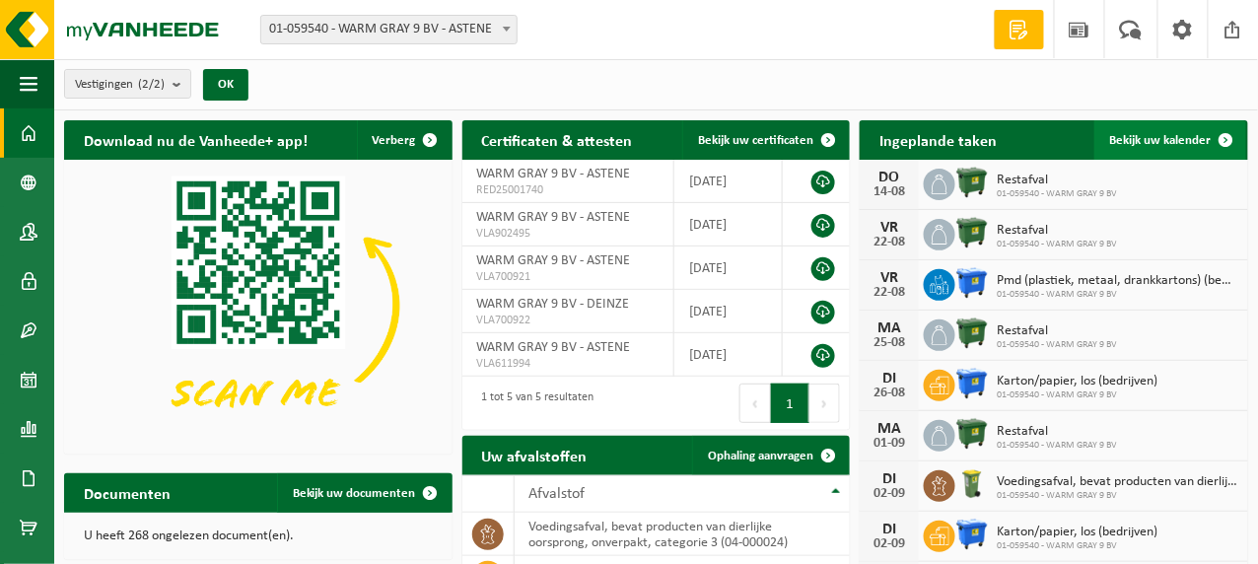
click at [1135, 135] on span "Bekijk uw kalender" at bounding box center [1161, 140] width 102 height 13
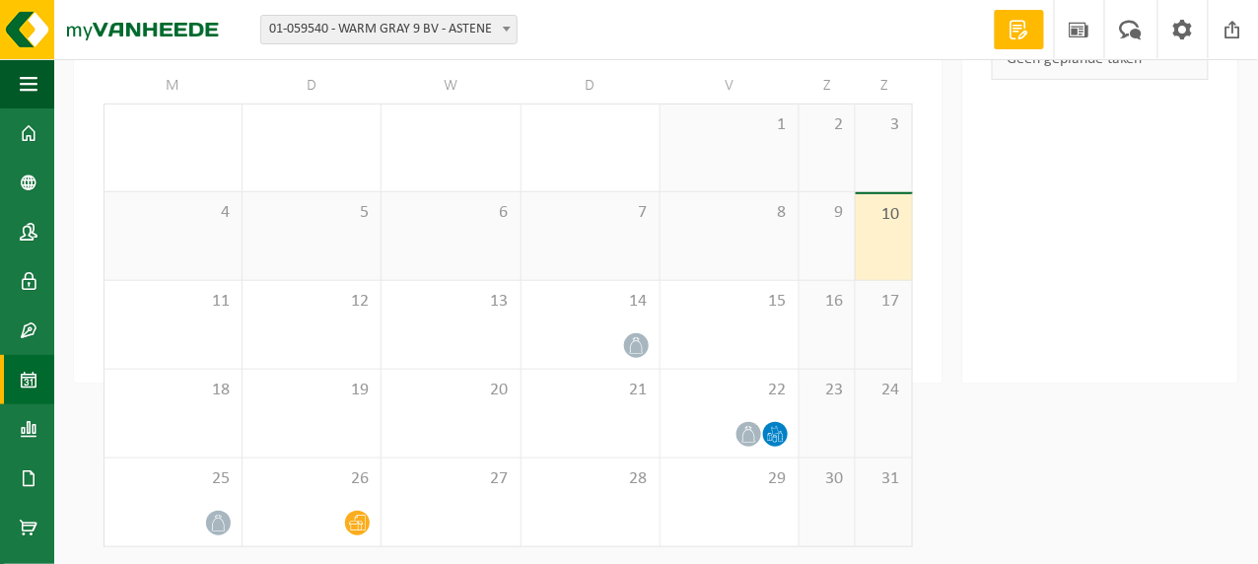
scroll to position [172, 0]
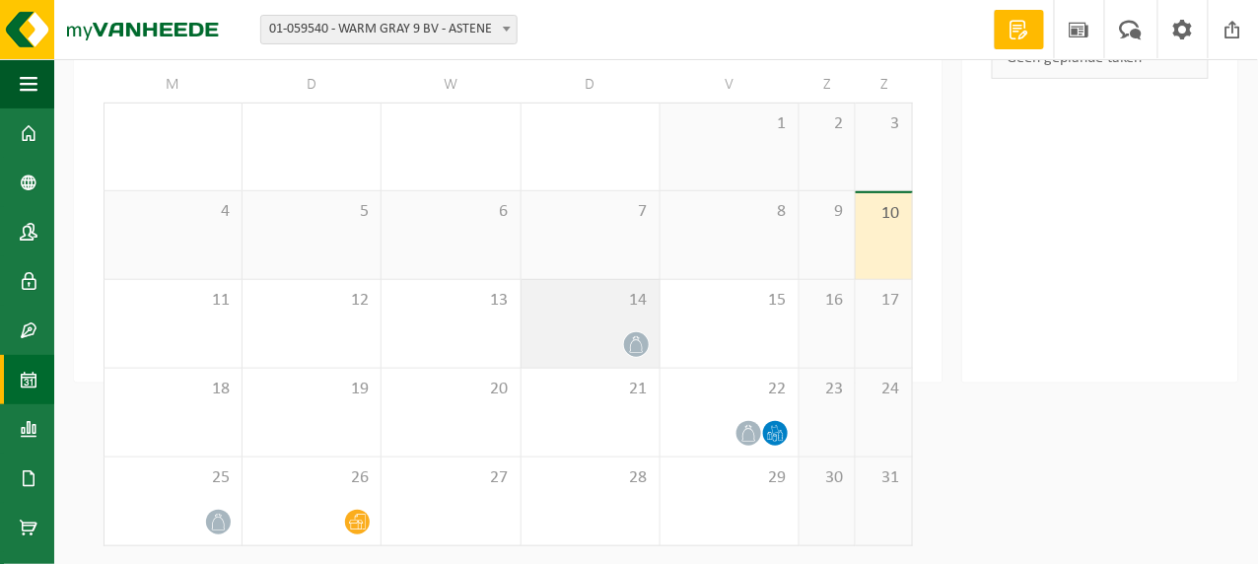
click at [641, 343] on icon at bounding box center [636, 344] width 17 height 17
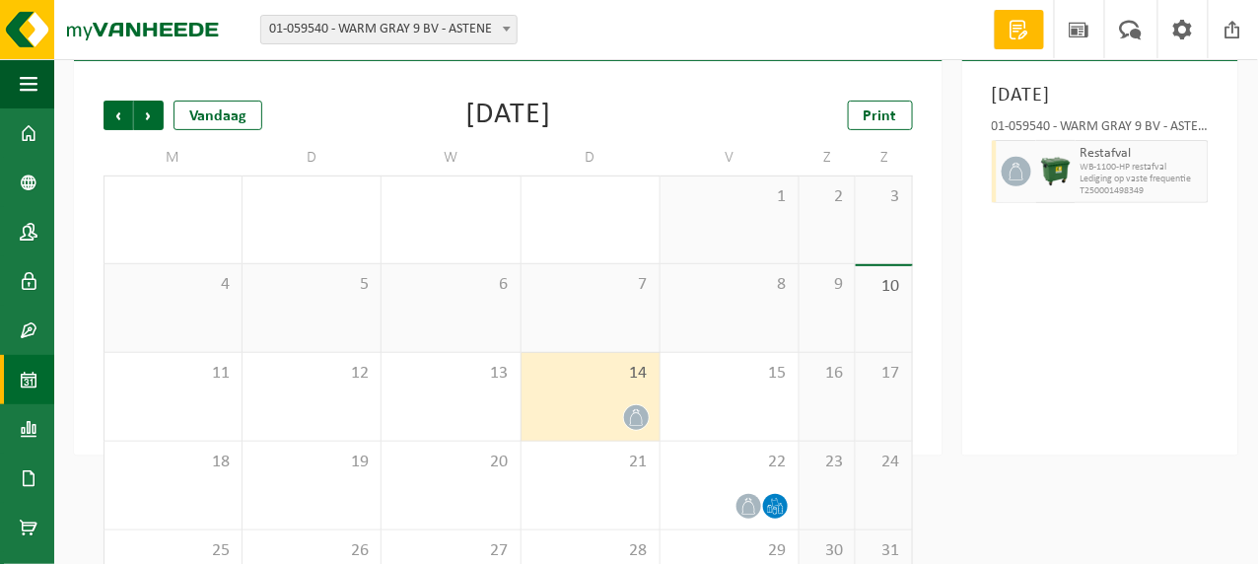
scroll to position [73, 0]
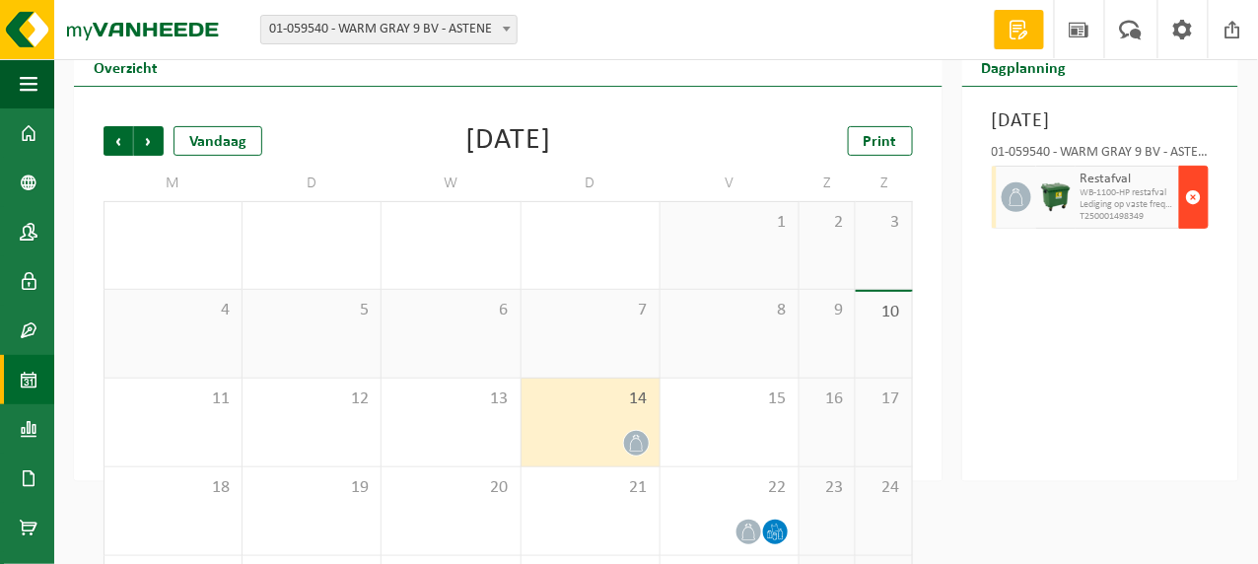
click at [1193, 217] on span "button" at bounding box center [1194, 196] width 16 height 39
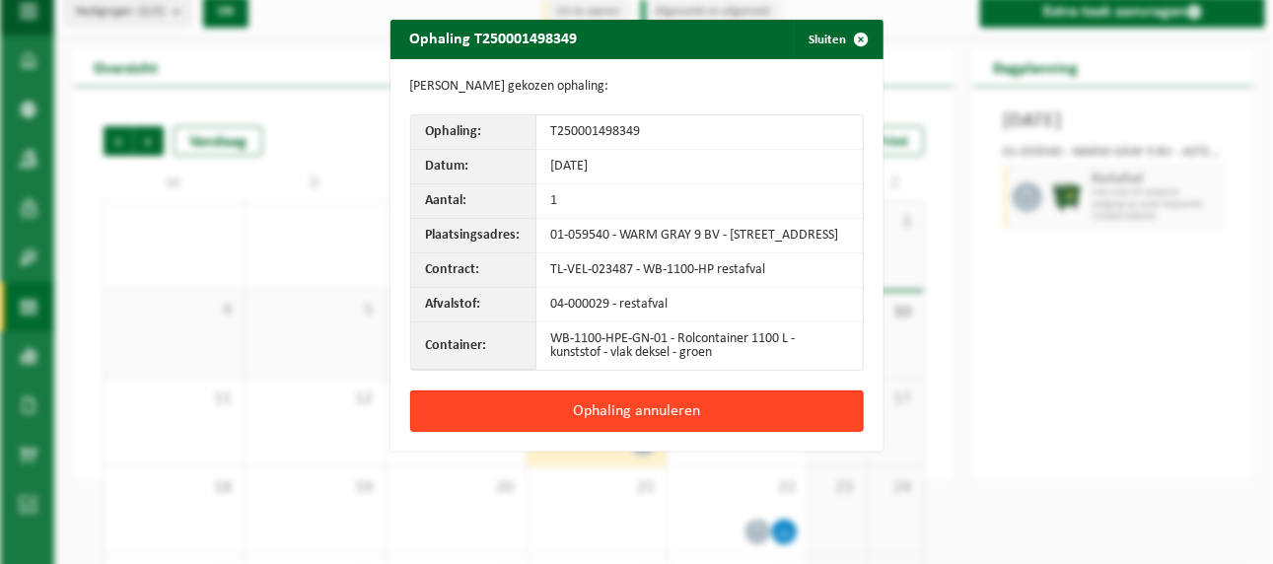
click at [647, 420] on button "Ophaling annuleren" at bounding box center [636, 410] width 453 height 41
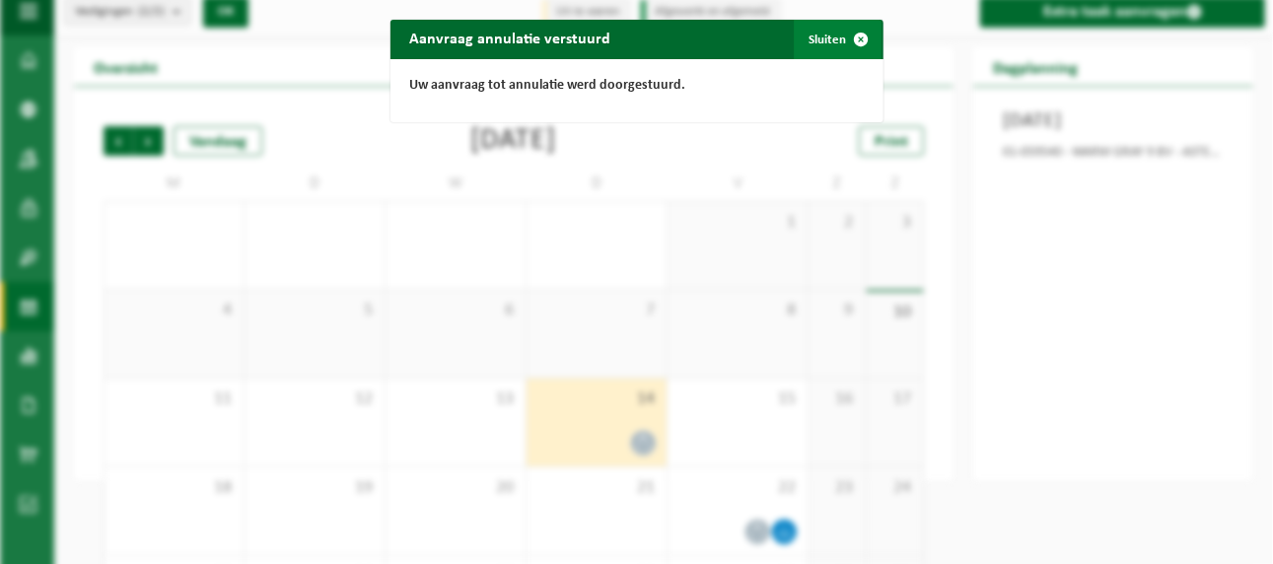
click at [824, 35] on button "Sluiten" at bounding box center [838, 39] width 88 height 39
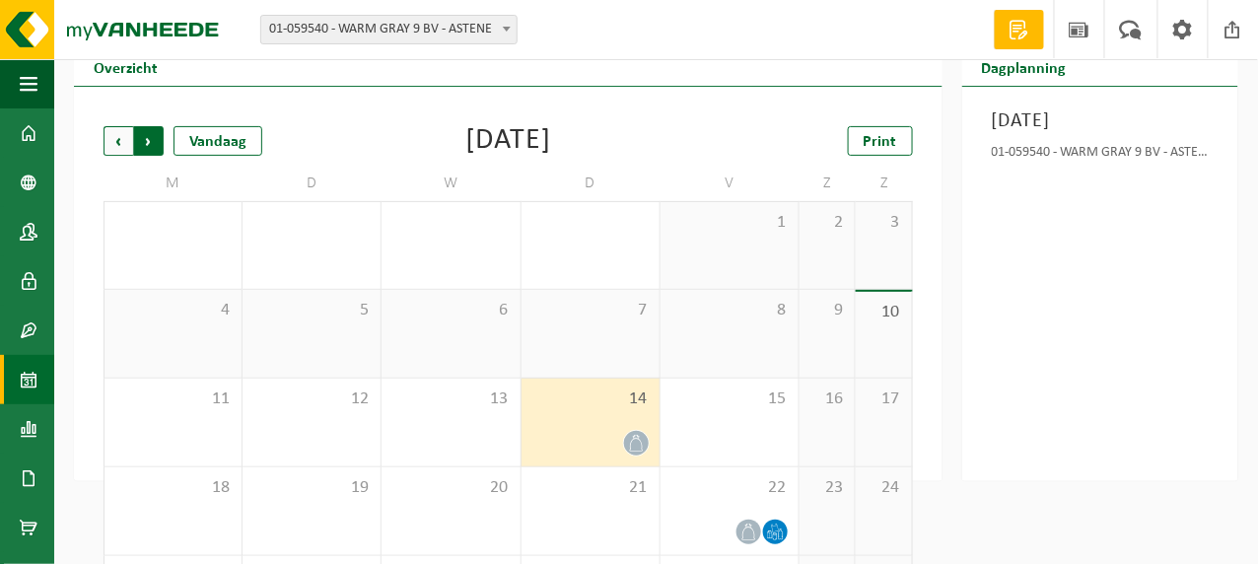
click at [117, 132] on span "Vorige" at bounding box center [119, 141] width 30 height 30
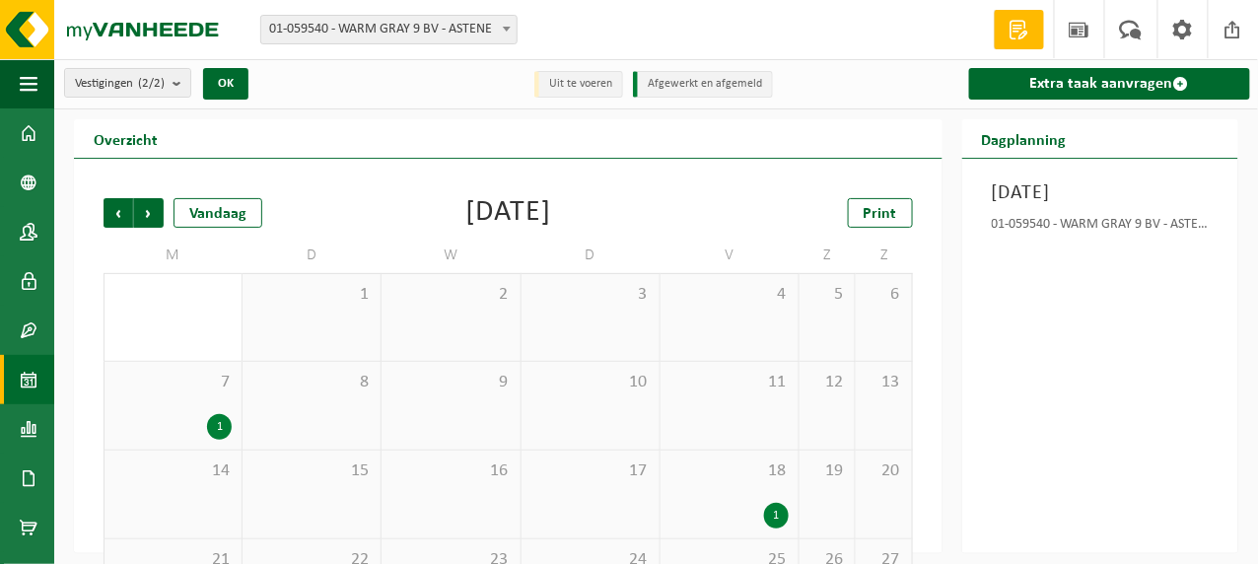
scroll to position [0, 0]
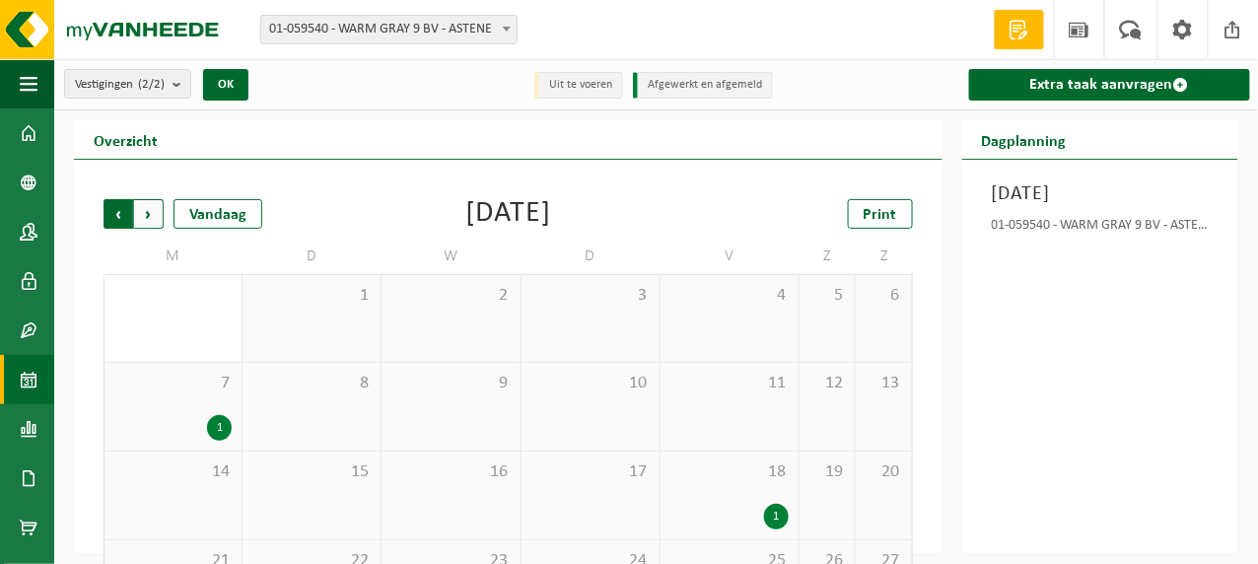
click at [149, 212] on span "Volgende" at bounding box center [149, 214] width 30 height 30
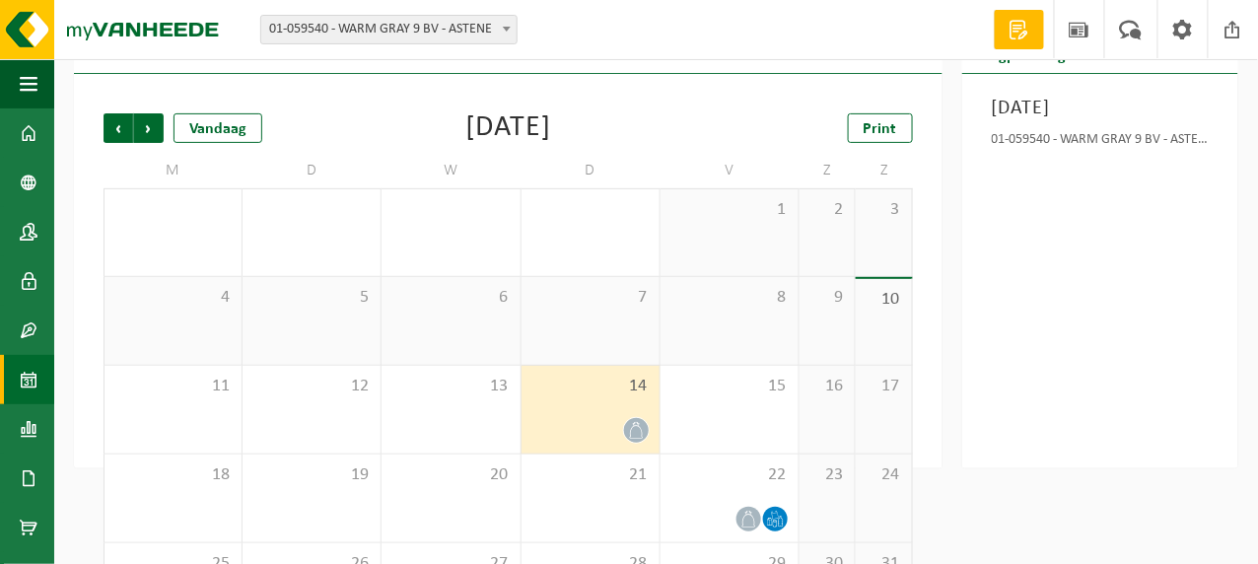
scroll to position [172, 0]
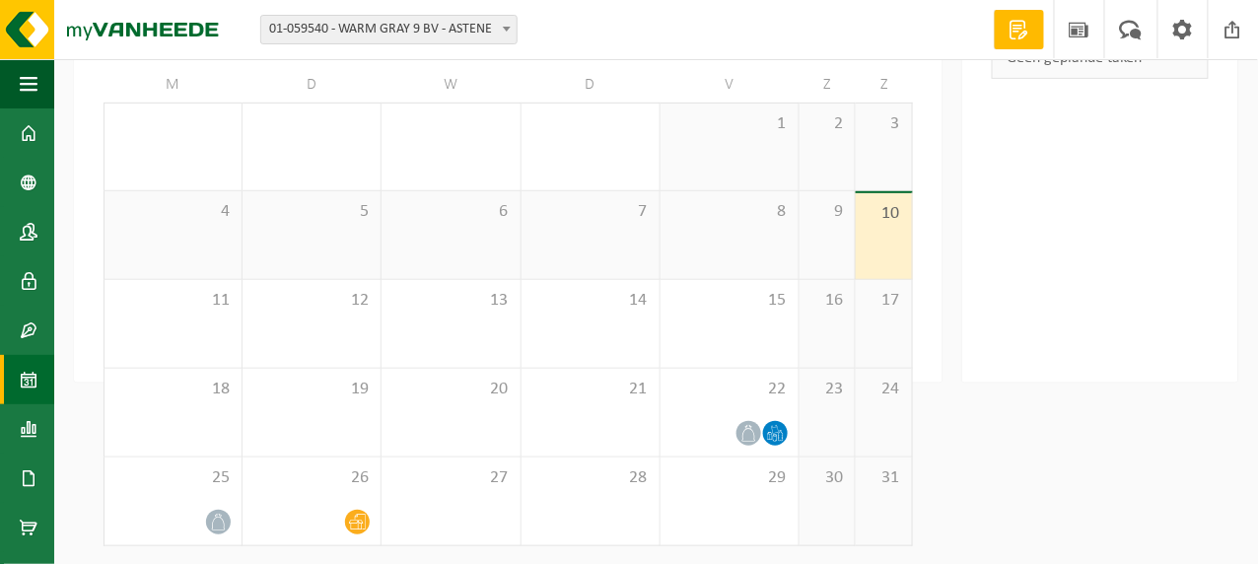
drag, startPoint x: 1072, startPoint y: 210, endPoint x: 1152, endPoint y: 257, distance: 93.7
click at [1152, 257] on div "Zondag 10 augustus 2025 Geen geplande taken" at bounding box center [1100, 185] width 276 height 394
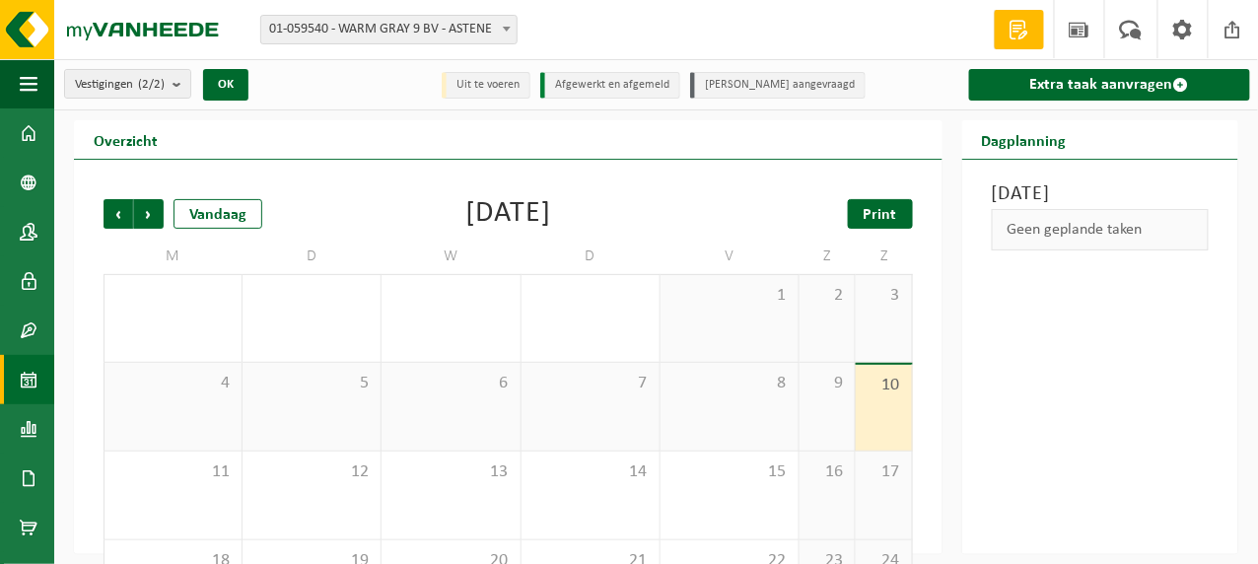
click at [877, 213] on span "Print" at bounding box center [881, 215] width 34 height 16
click at [111, 210] on span "Vorige" at bounding box center [119, 214] width 30 height 30
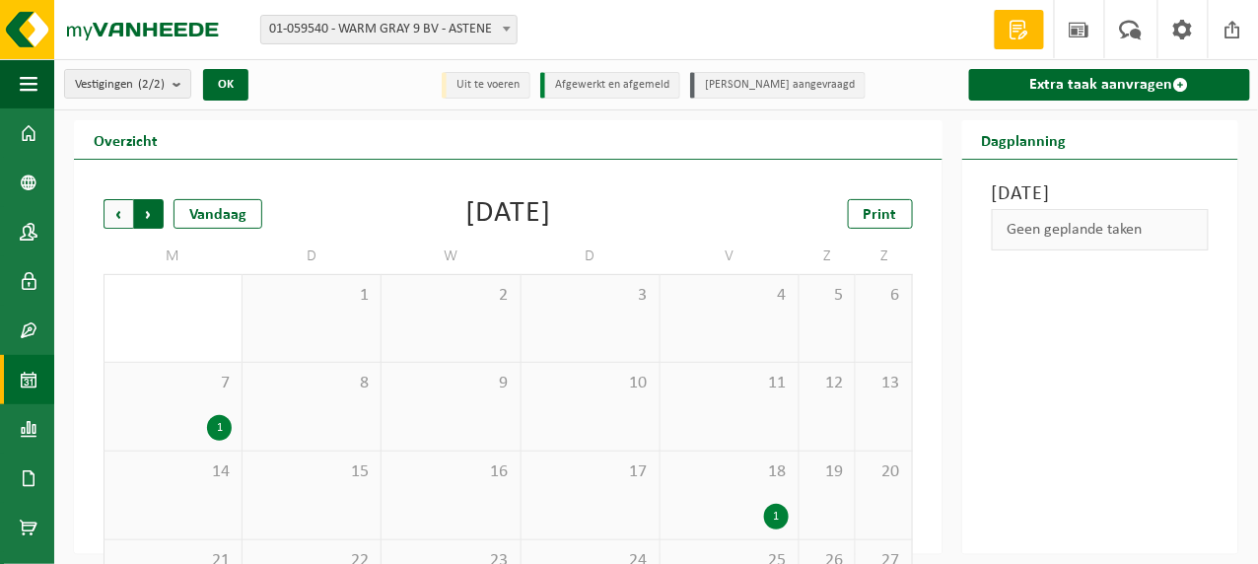
click at [116, 206] on span "Vorige" at bounding box center [119, 214] width 30 height 30
click at [148, 209] on span "Volgende" at bounding box center [149, 214] width 30 height 30
click at [151, 209] on span "Volgende" at bounding box center [149, 214] width 30 height 30
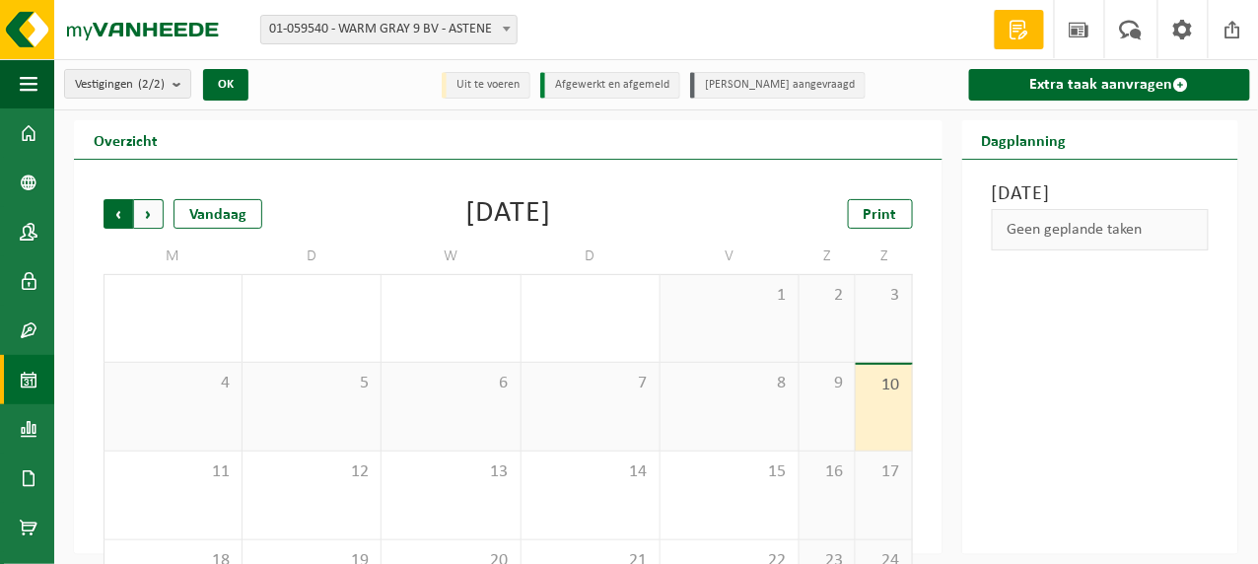
click at [145, 210] on span "Volgende" at bounding box center [149, 214] width 30 height 30
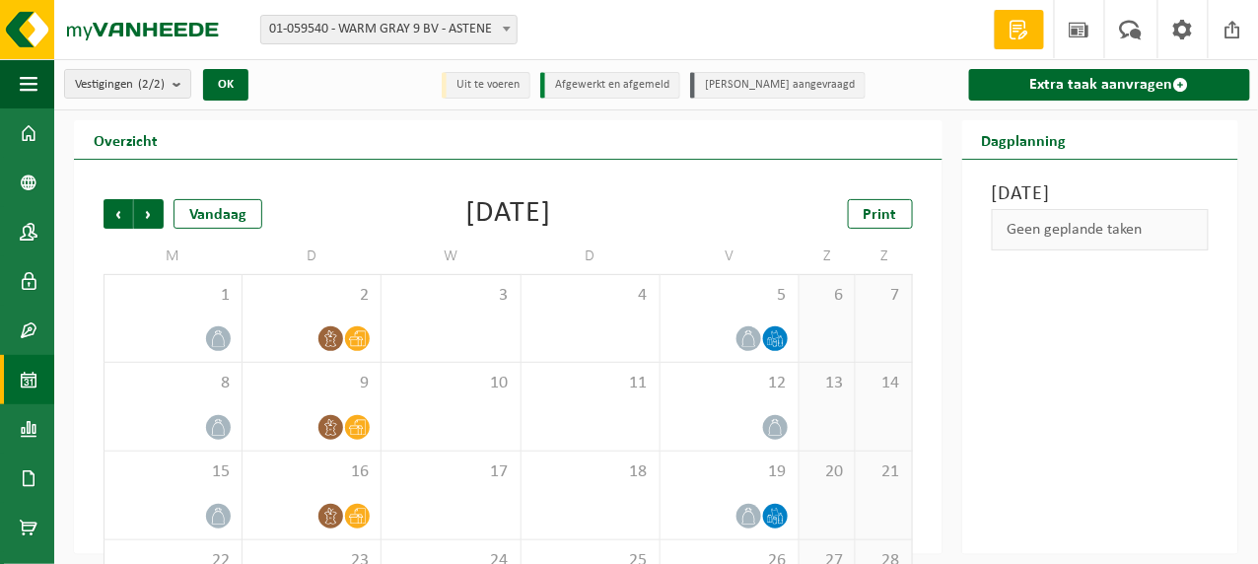
scroll to position [172, 0]
